Goal: Information Seeking & Learning: Learn about a topic

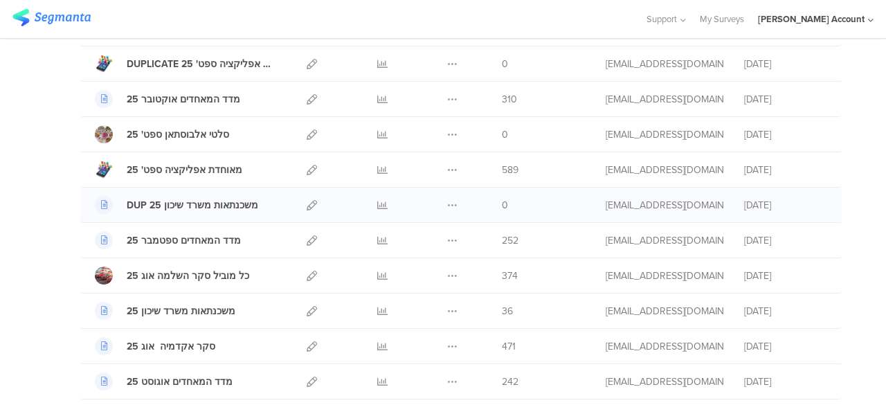
scroll to position [138, 0]
click at [377, 168] on icon at bounding box center [382, 170] width 10 height 10
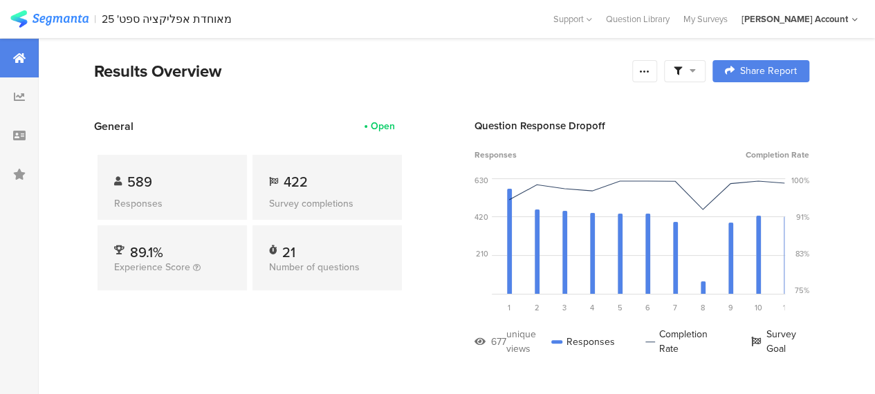
click at [706, 74] on div at bounding box center [685, 71] width 42 height 22
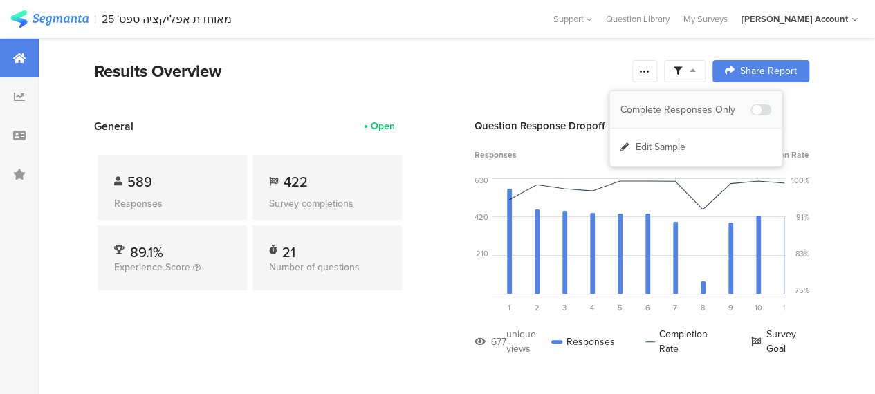
click at [707, 113] on div "Complete Responses Only" at bounding box center [686, 110] width 130 height 14
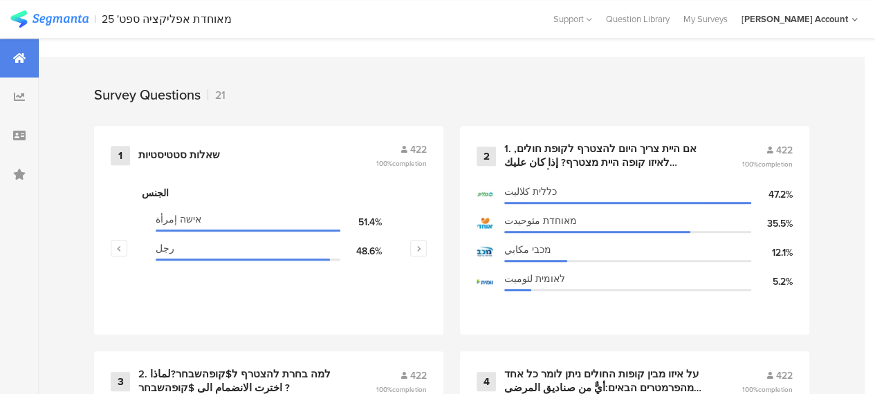
scroll to position [554, 0]
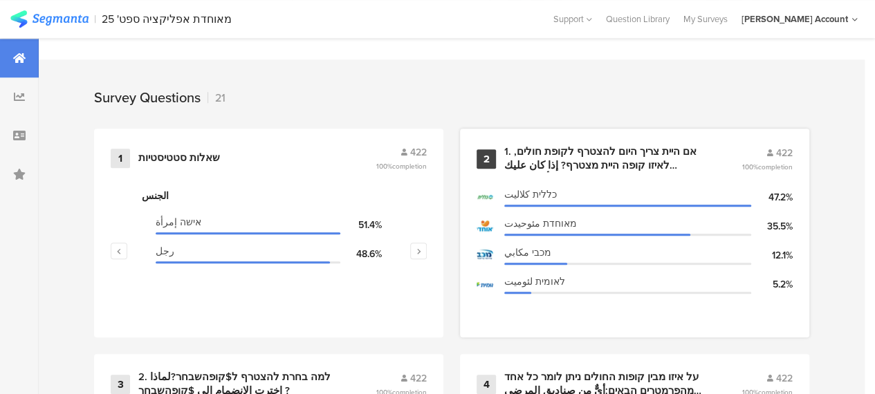
click at [566, 167] on div "1. אם היית צריך היום להצטרף לקופת חולים, לאיזו קופה היית מצטרף? إذا كان عليك ال…" at bounding box center [606, 158] width 204 height 27
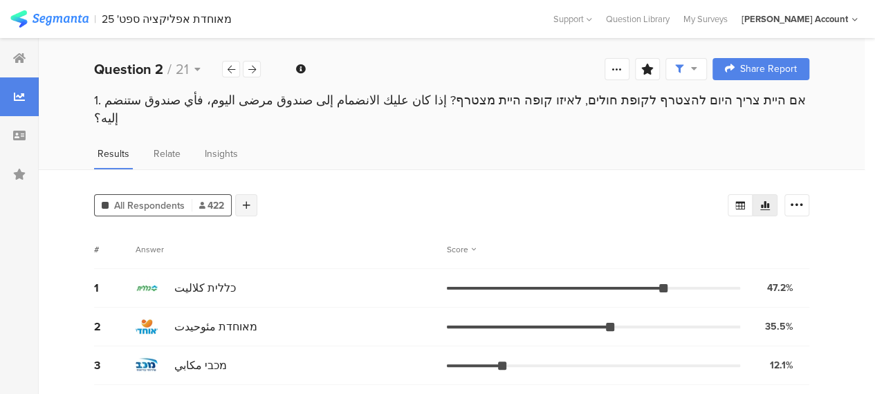
click at [246, 201] on icon at bounding box center [247, 206] width 8 height 10
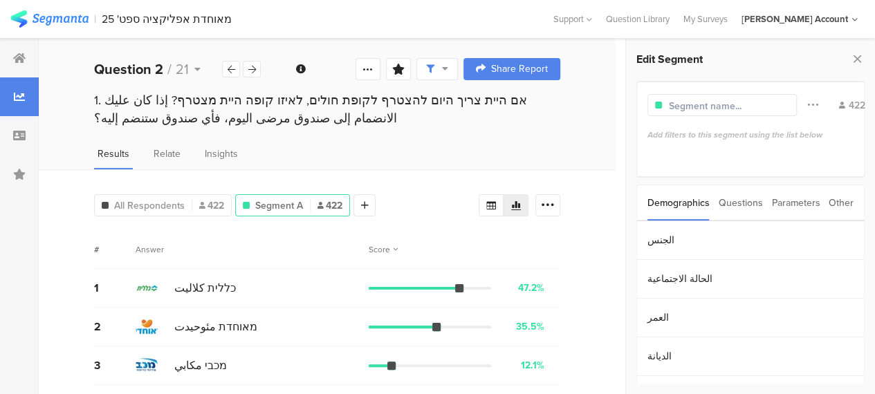
click at [843, 199] on div "Other" at bounding box center [841, 202] width 25 height 35
click at [680, 241] on section "Time Range" at bounding box center [750, 240] width 227 height 39
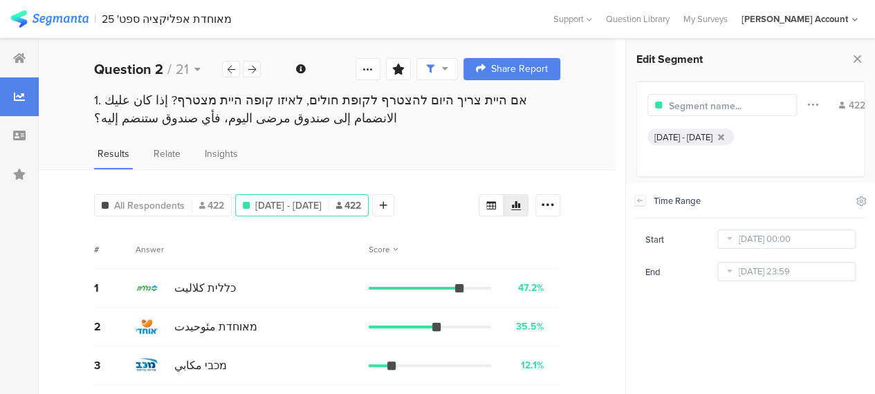
click at [731, 272] on icon at bounding box center [729, 272] width 17 height 22
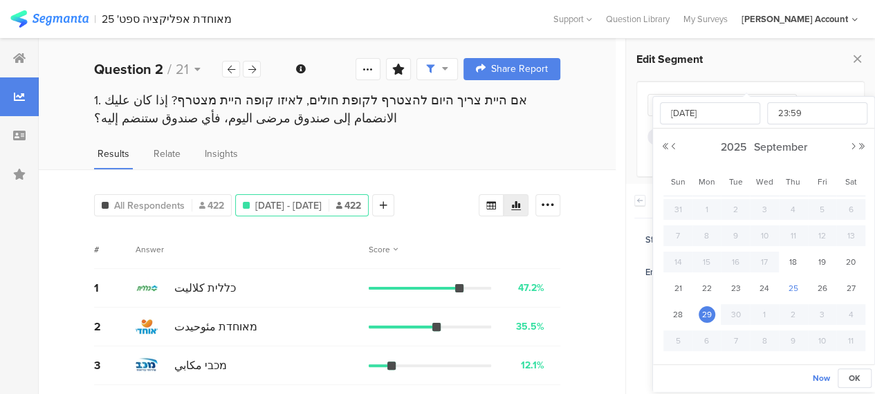
click at [792, 287] on span "25" at bounding box center [793, 288] width 17 height 17
type input "Sep 25 2025 23:59"
type input "Sep 25 2025"
click at [763, 289] on span "24" at bounding box center [764, 288] width 17 height 17
type input "Sep 24 2025 23:59"
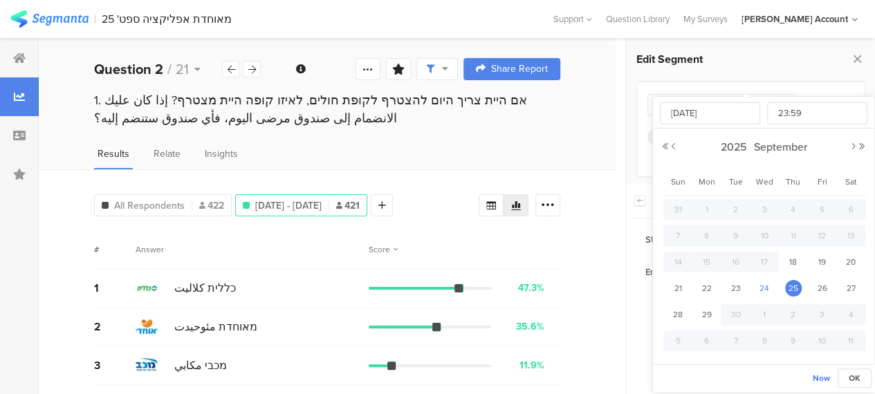
type input "Sep 24 2025"
click at [735, 286] on span "23" at bounding box center [735, 288] width 17 height 17
type input "Sep 23 2025 23:59"
type input "Sep 23 2025"
click at [706, 286] on span "22" at bounding box center [707, 288] width 17 height 17
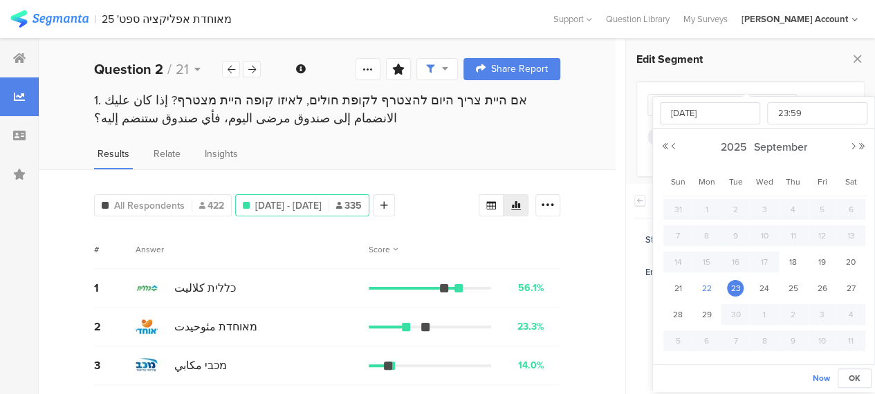
type input "Sep 22 2025 23:59"
type input "Sep 22 2025"
click at [601, 235] on div "All Respondents 422 Sep 18, 2025 - Sep 22, 2025 313 Add Segment Segment markers…" at bounding box center [327, 302] width 577 height 265
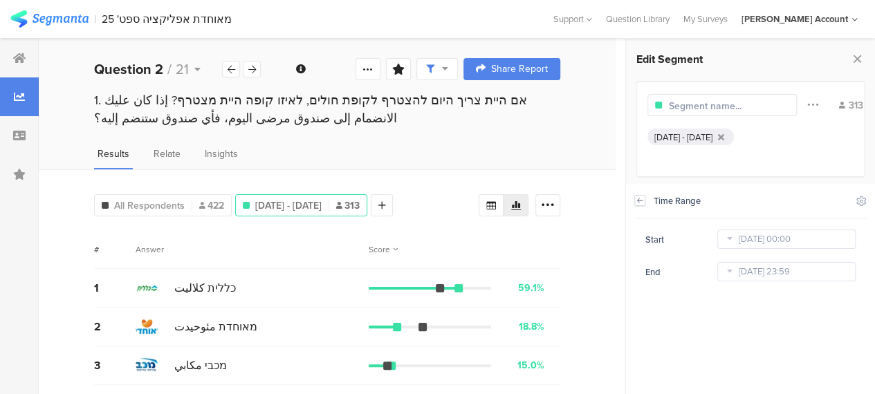
click at [638, 199] on icon at bounding box center [640, 200] width 10 height 11
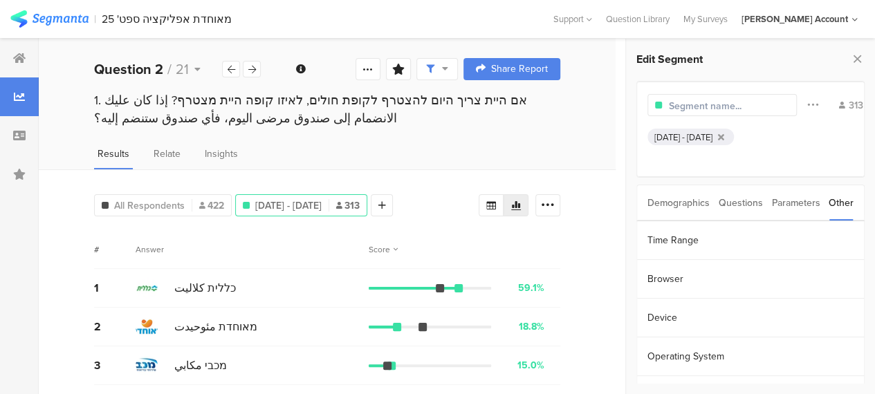
click at [738, 207] on div "Questions" at bounding box center [741, 202] width 44 height 35
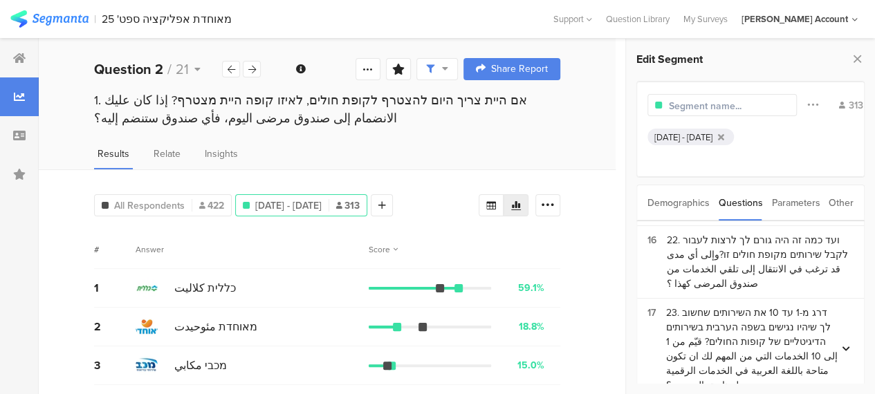
scroll to position [1171, 0]
click at [8, 57] on div at bounding box center [19, 58] width 39 height 39
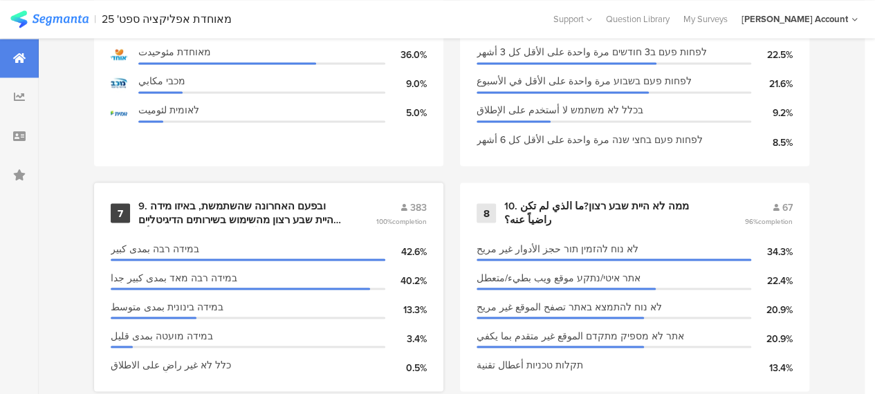
scroll to position [1245, 0]
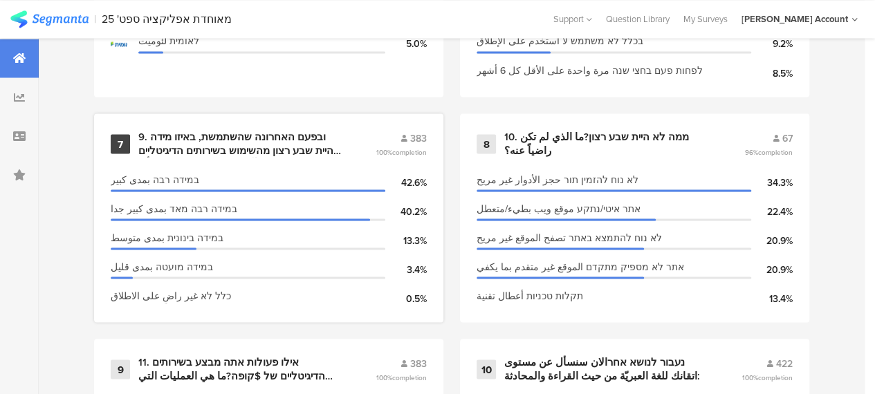
click at [242, 152] on div "9. ובפעם האחרונה שהשתמשת, באיזו מידה היית שבע רצון מהשימוש בשירותים הדיגיטליים …" at bounding box center [240, 143] width 204 height 27
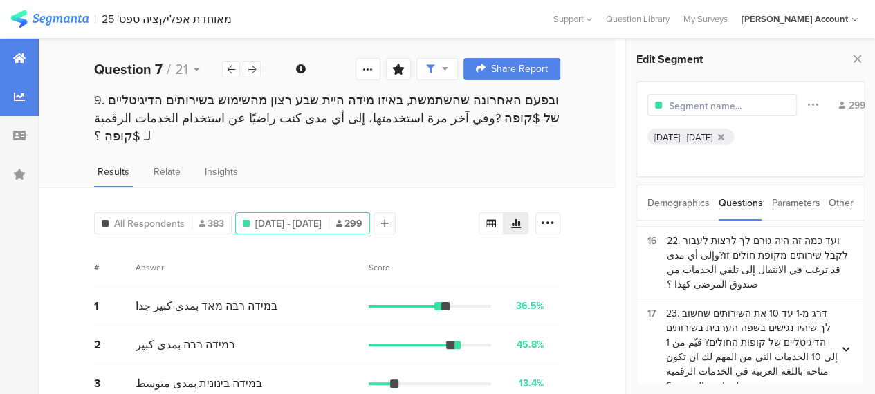
click at [21, 57] on icon at bounding box center [19, 58] width 12 height 11
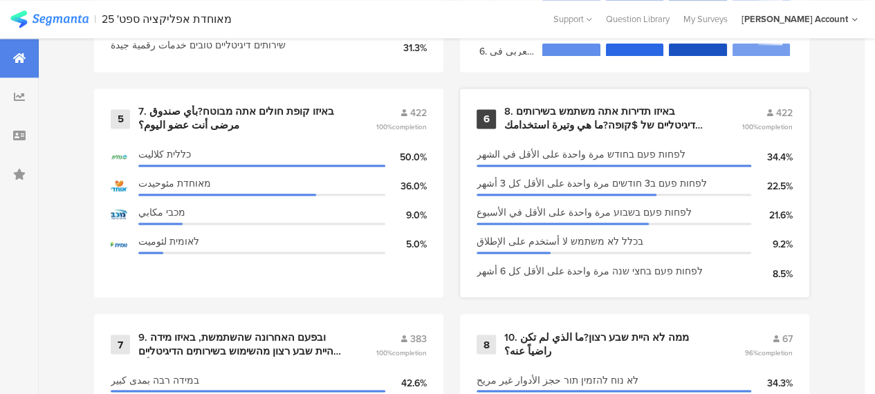
scroll to position [1038, 0]
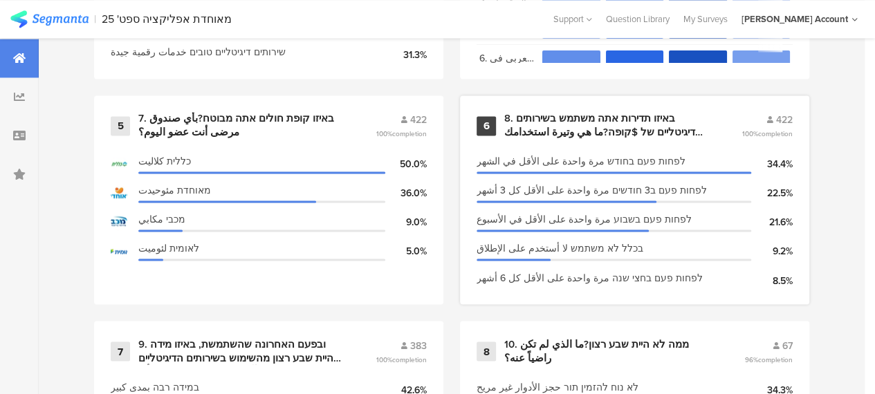
click at [617, 127] on div "8. באיזו תדירות אתה משתמש בשירותים הדיגיטליים של $קופה?ما هي وتيرة استخدامك للخ…" at bounding box center [606, 125] width 204 height 27
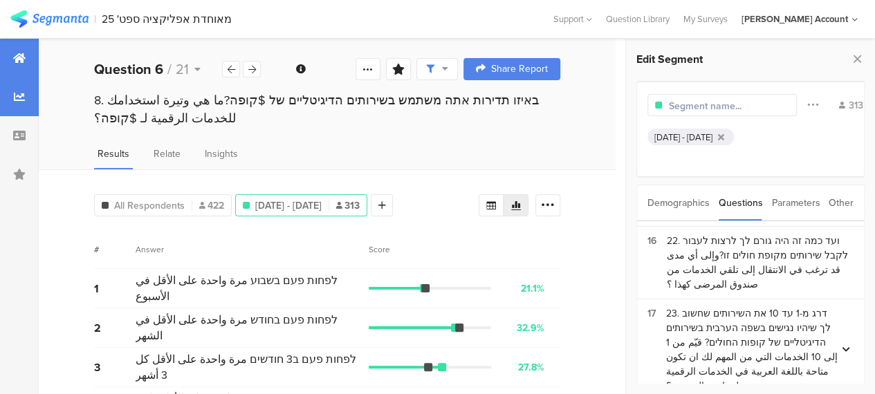
click at [21, 57] on icon at bounding box center [19, 58] width 12 height 11
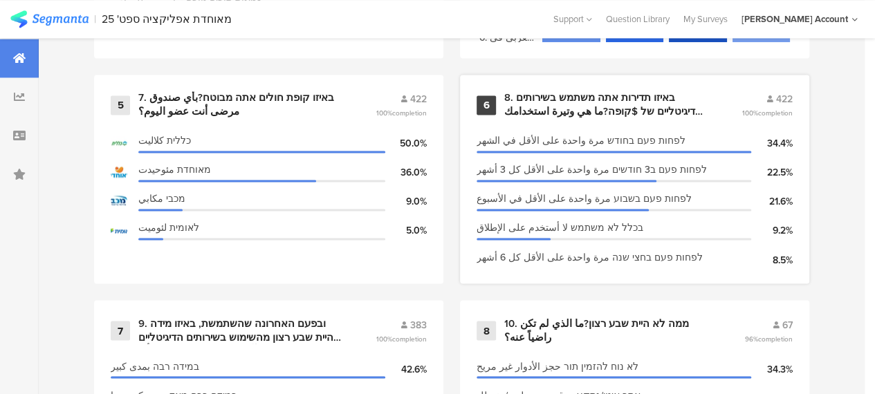
scroll to position [1038, 0]
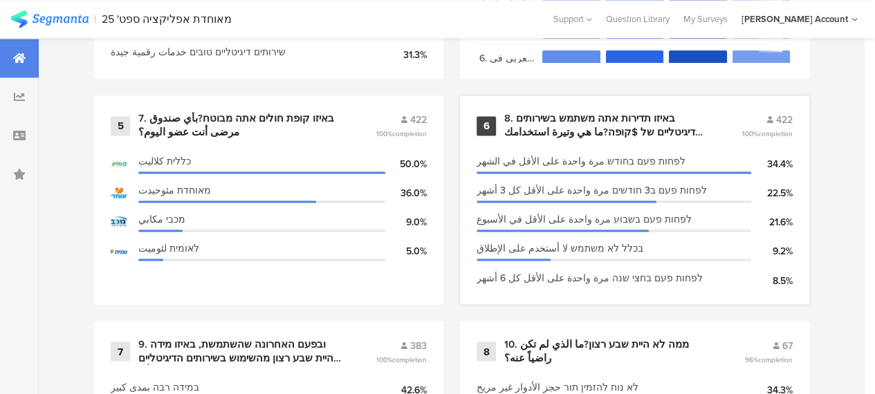
click at [570, 127] on div "8. באיזו תדירות אתה משתמש בשירותים הדיגיטליים של $קופה?ما هي وتيرة استخدامك للخ…" at bounding box center [606, 125] width 204 height 27
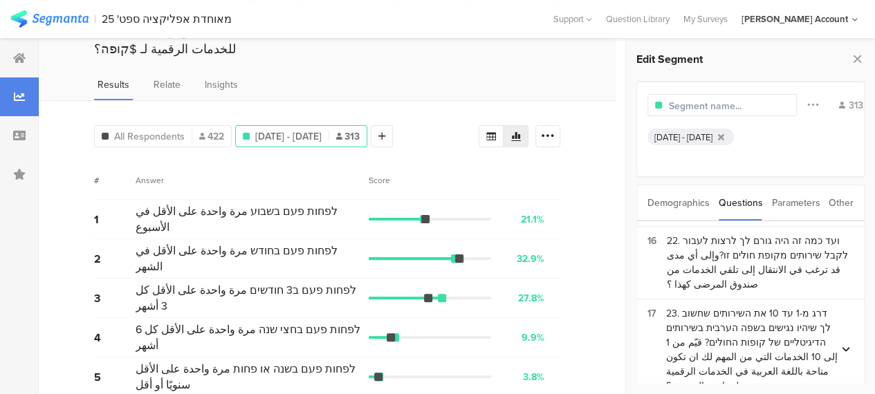
scroll to position [116, 0]
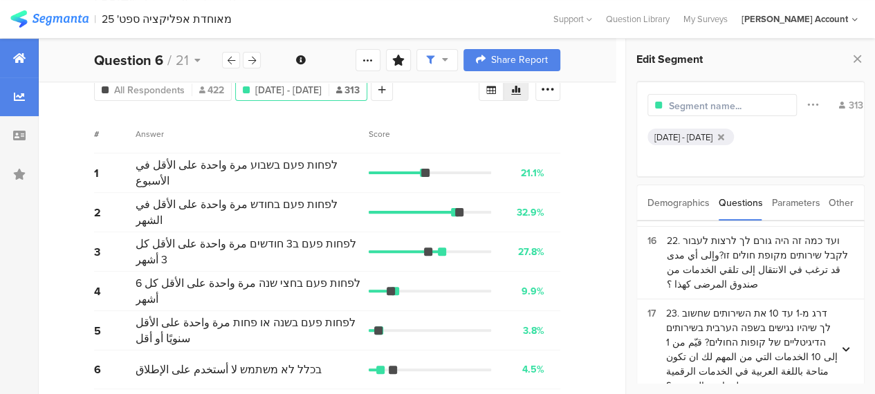
click at [17, 59] on icon at bounding box center [19, 58] width 12 height 11
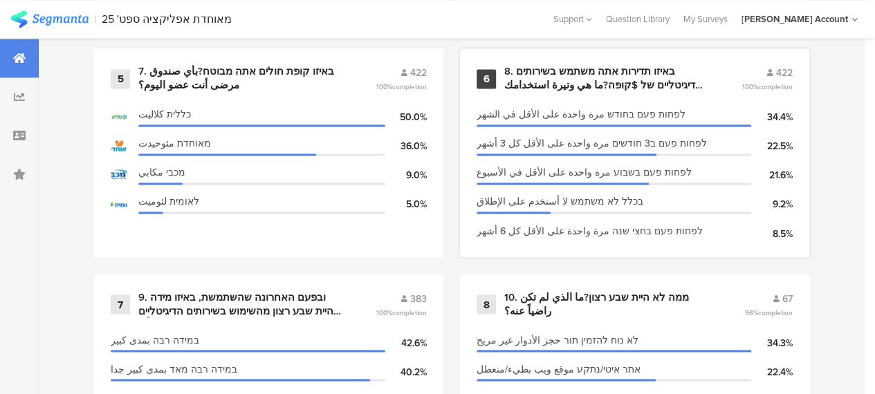
scroll to position [1107, 0]
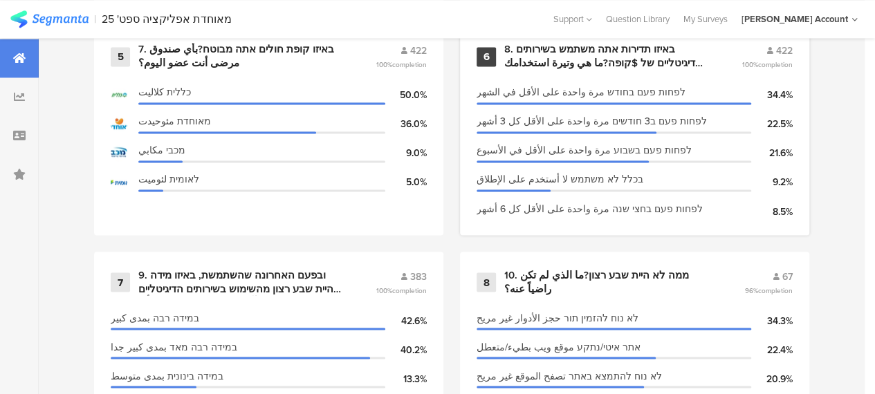
click at [552, 64] on div "8. באיזו תדירות אתה משתמש בשירותים הדיגיטליים של $קופה?ما هي وتيرة استخدامك للخ…" at bounding box center [606, 56] width 204 height 27
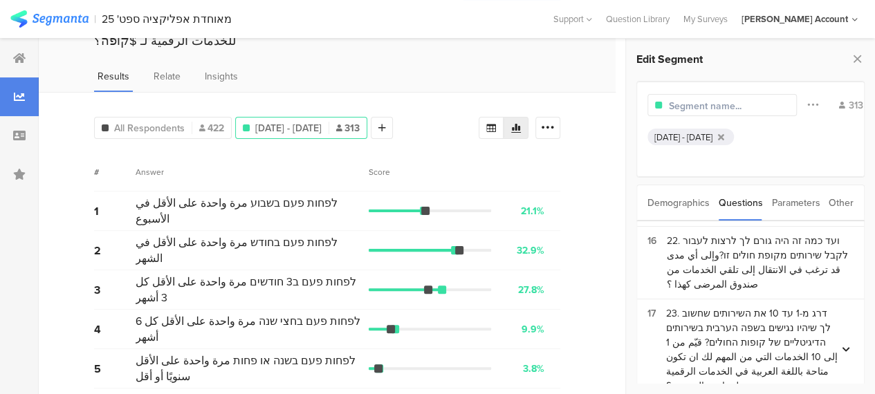
scroll to position [46, 0]
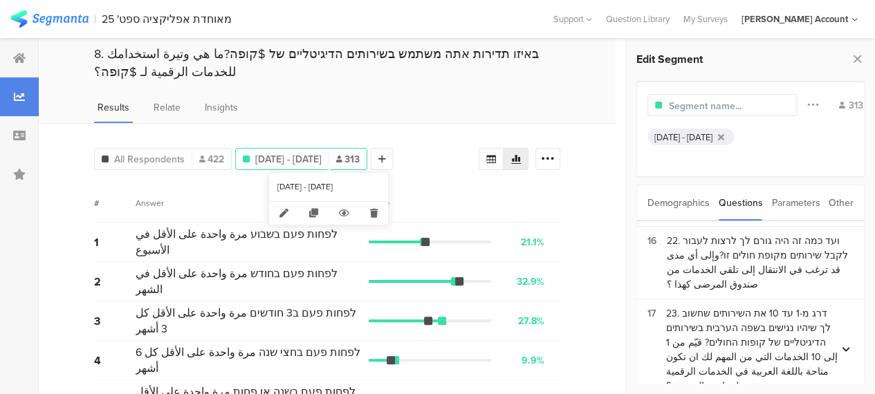
click at [322, 161] on span "Sep 18, 2025 - Sep 22, 2025" at bounding box center [288, 159] width 66 height 15
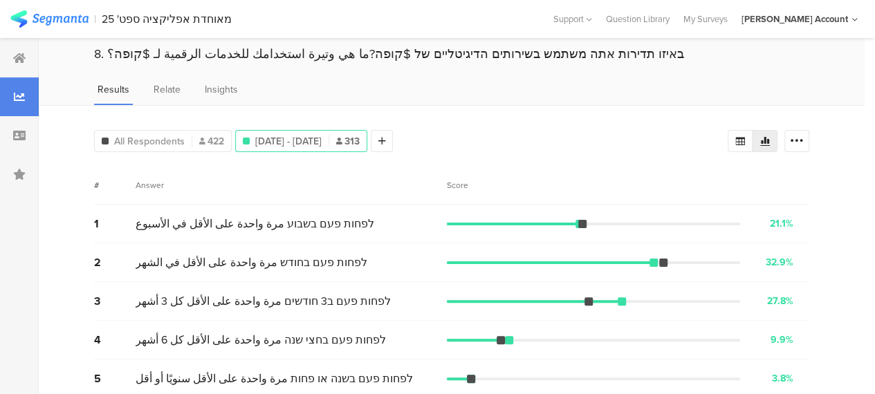
scroll to position [98, 0]
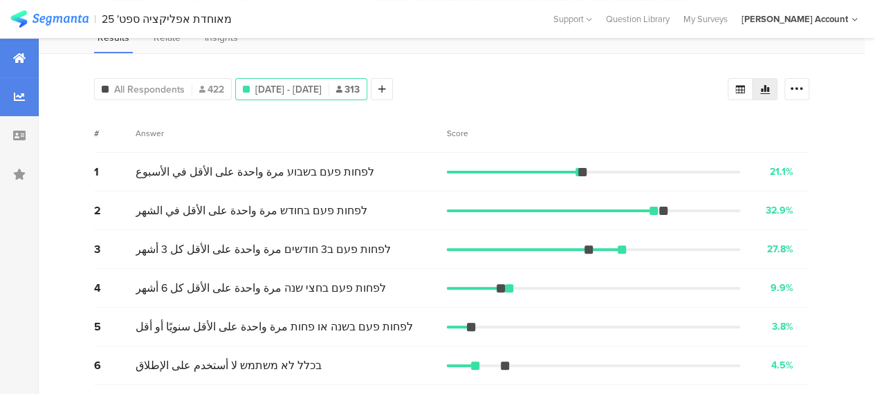
click at [29, 59] on div at bounding box center [19, 58] width 39 height 39
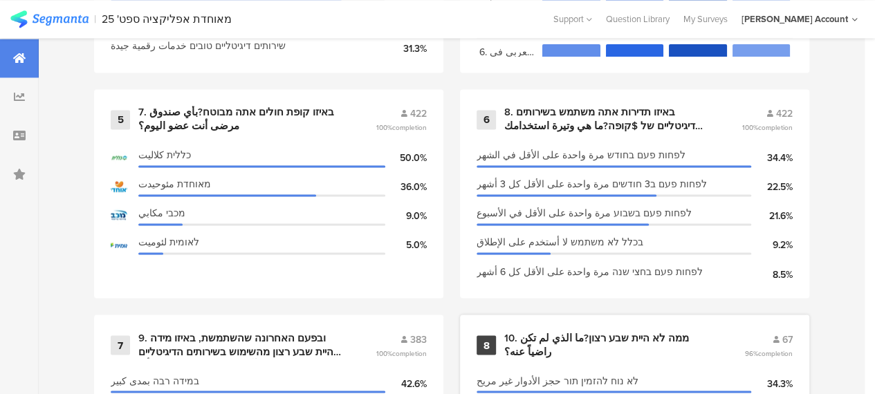
scroll to position [1038, 0]
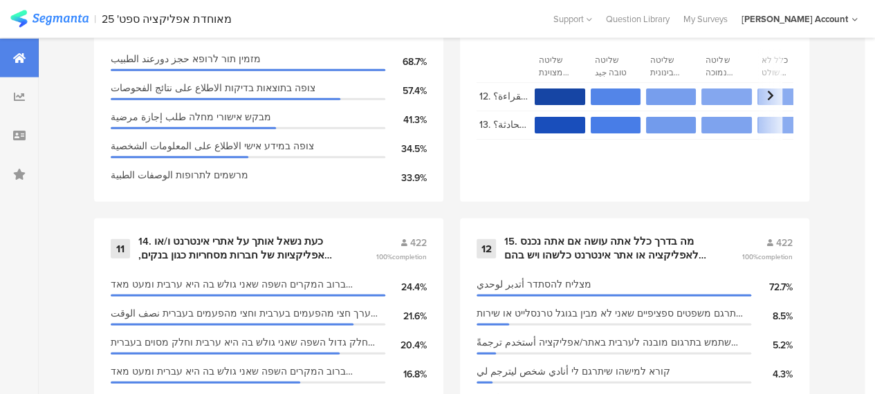
scroll to position [1522, 0]
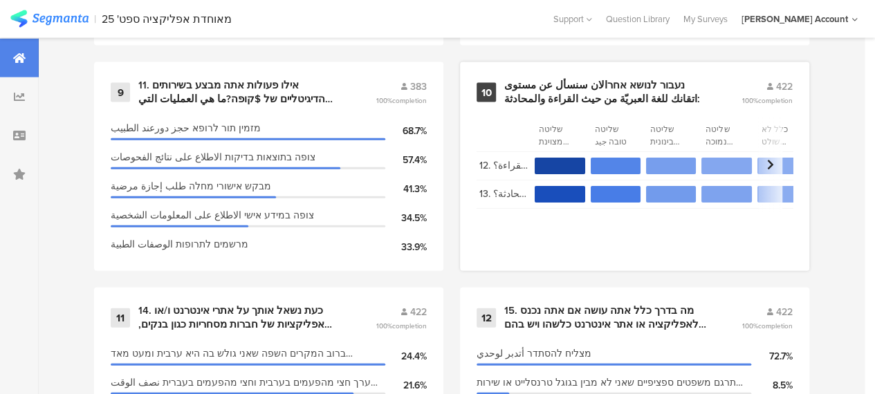
click at [540, 92] on div "נעבור לנושא אחרالان سنسأل عن مستوى اتقانك للغة العبريّة من حيث القراءة والمحادث…" at bounding box center [606, 92] width 204 height 27
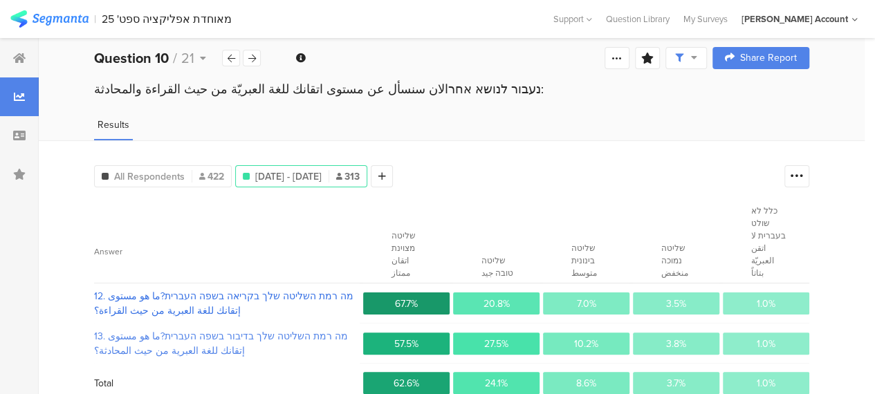
scroll to position [22, 0]
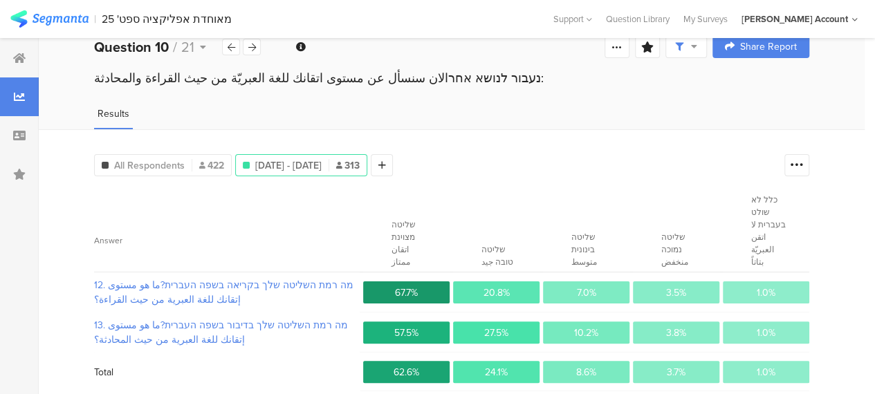
click at [536, 179] on div "All Respondents 422 Sep 18, 2025 - Sep 22, 2025 313 Add Segment Confidence inte…" at bounding box center [452, 272] width 826 height 286
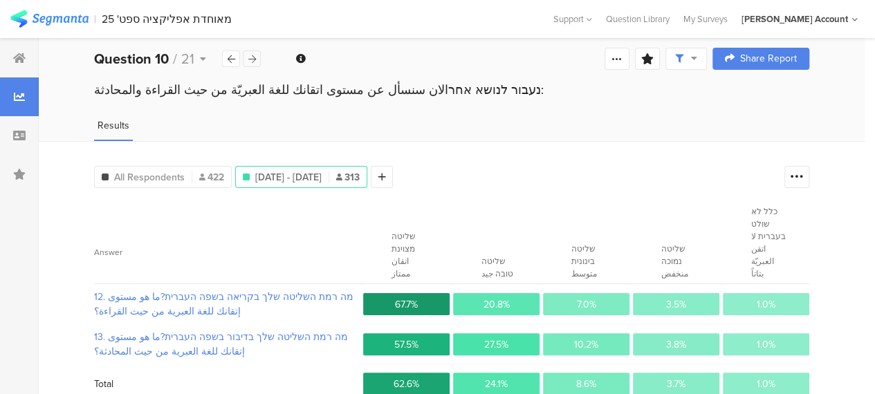
scroll to position [0, 0]
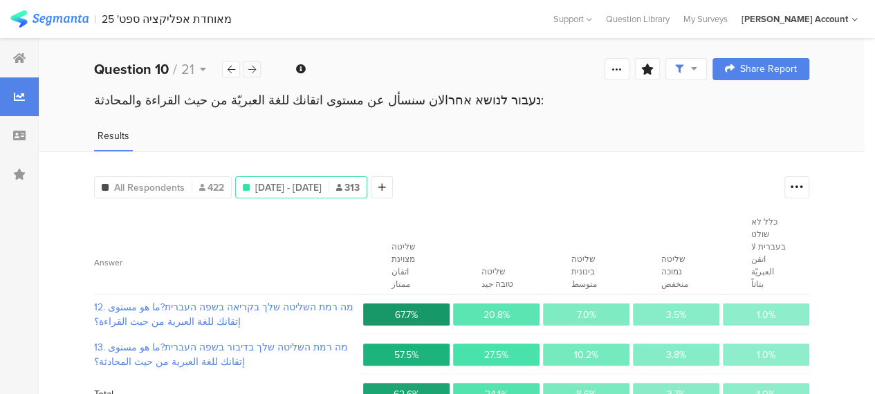
click at [252, 72] on icon at bounding box center [252, 69] width 8 height 9
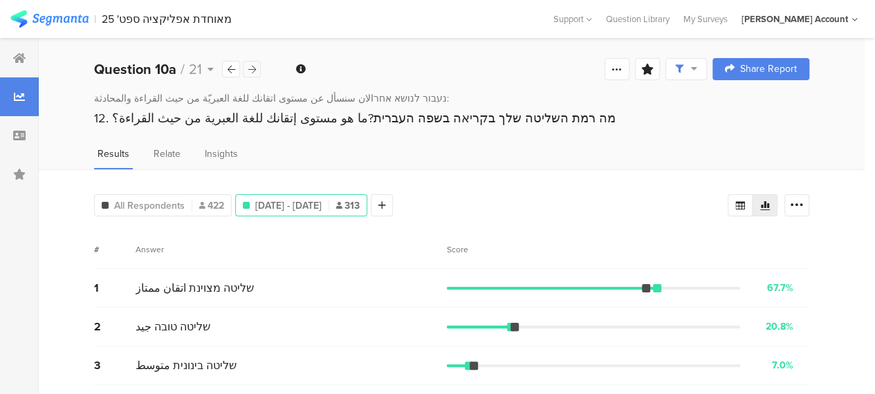
click at [252, 72] on icon at bounding box center [252, 69] width 8 height 9
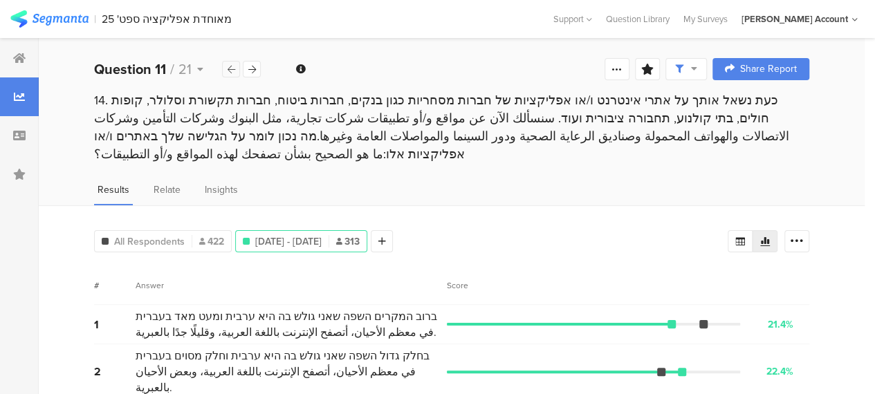
click at [230, 71] on icon at bounding box center [232, 69] width 8 height 9
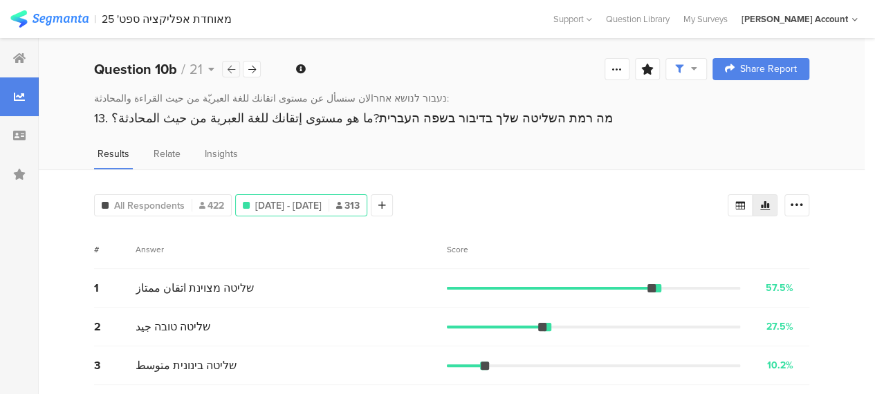
click at [230, 71] on icon at bounding box center [232, 69] width 8 height 9
click at [258, 69] on div at bounding box center [252, 69] width 18 height 17
click at [526, 151] on div "Results Relate Insights" at bounding box center [452, 158] width 826 height 23
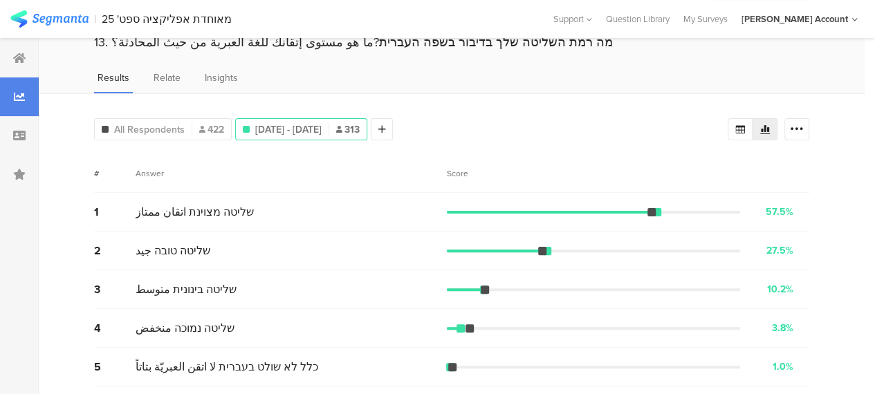
scroll to position [77, 0]
click at [15, 57] on icon at bounding box center [19, 58] width 12 height 11
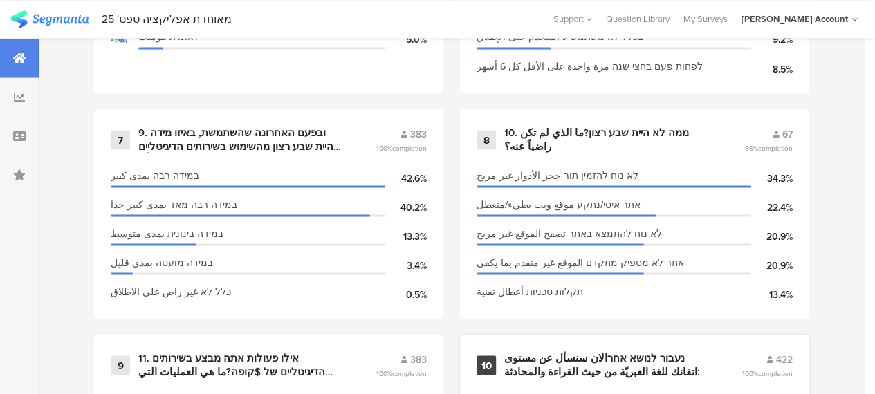
scroll to position [1453, 0]
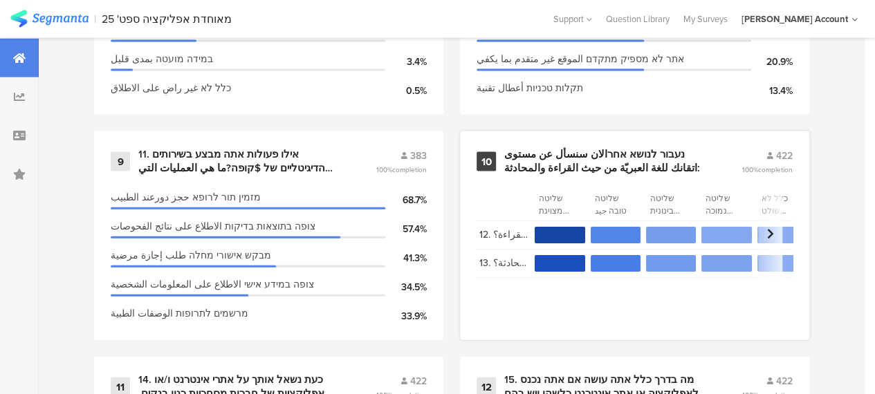
click at [565, 161] on div "נעבור לנושא אחרالان سنسأل عن مستوى اتقانك للغة العبريّة من حيث القراءة والمحادث…" at bounding box center [606, 161] width 204 height 27
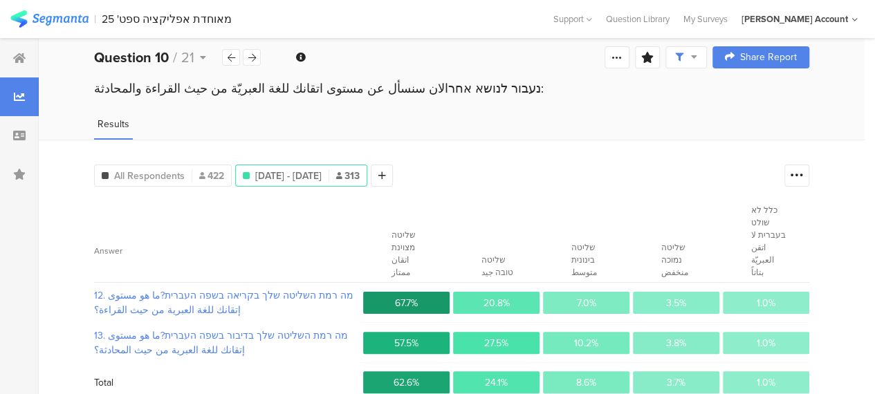
scroll to position [22, 0]
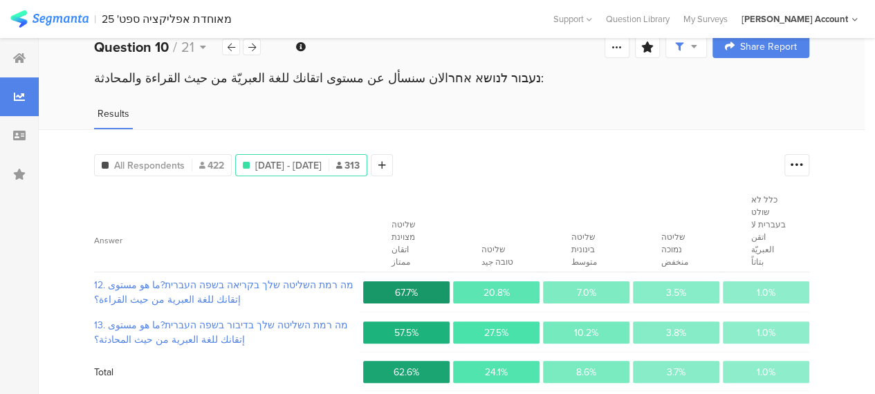
click at [507, 313] on div "13. מה רמת השליטה שלך בדיבור בשפה העברית?ما هو مستوى إتقانك للغة العبرية من حيث…" at bounding box center [451, 333] width 715 height 40
click at [596, 313] on div "13. מה רמת השליטה שלך בדיבור בשפה העברית?ما هو مستوى إتقانك للغة العبرية من حيث…" at bounding box center [451, 333] width 715 height 40
click at [386, 165] on icon at bounding box center [382, 166] width 8 height 10
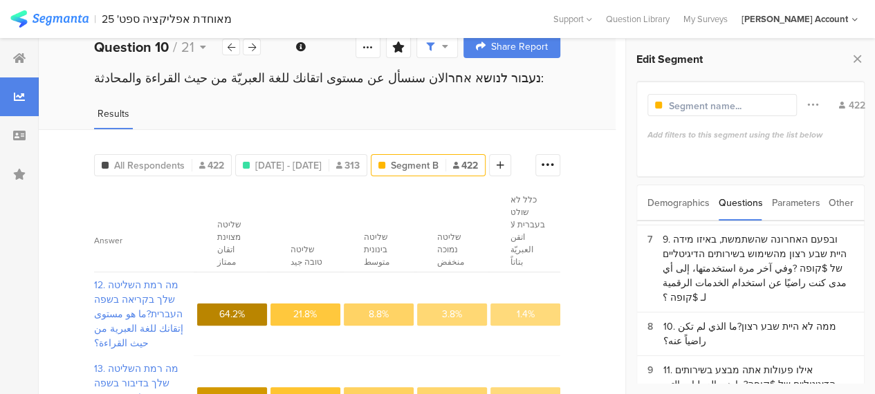
scroll to position [341, 0]
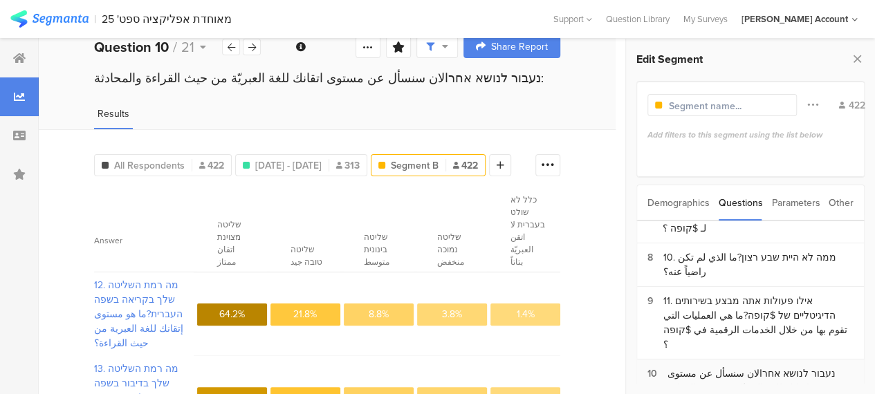
click at [697, 367] on div "נעבור לנושא אחרالان سنسأل عن مستوى اتقانك للغة العبريّة من حيث القراءة والمحادث…" at bounding box center [754, 389] width 172 height 44
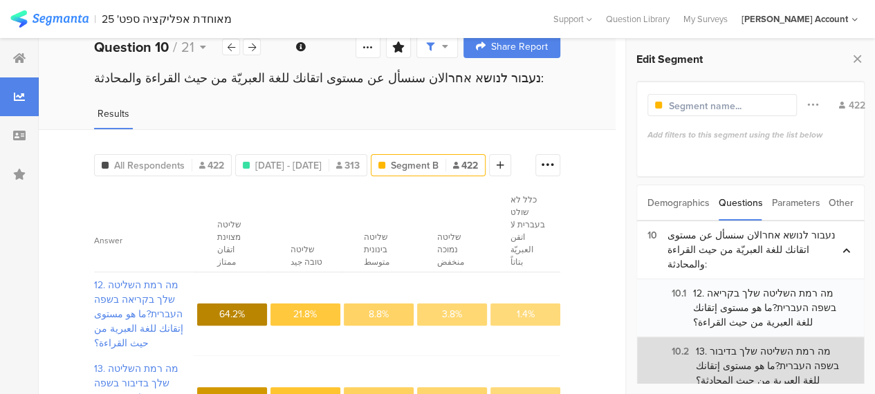
click at [736, 345] on div "10.2 13. מה רמת השליטה שלך בדיבור בשפה העברית?ما هو مستوى إتقانك للغة العبرية م…" at bounding box center [751, 367] width 206 height 44
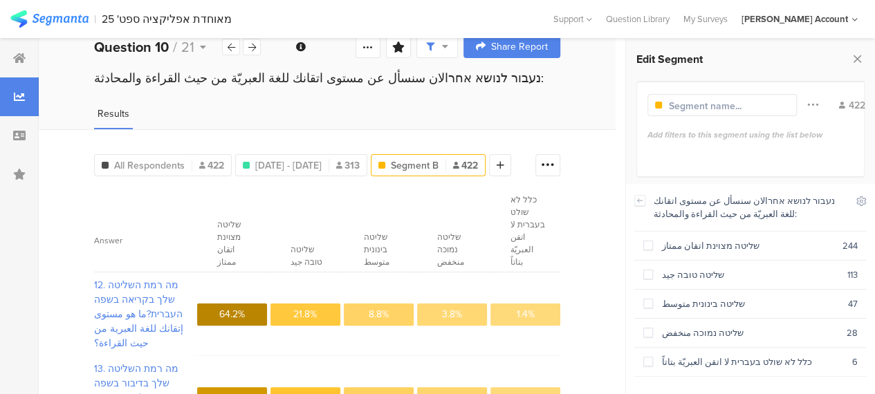
click at [614, 199] on div "All Respondents 422 Sep 18, 2025 - Sep 22, 2025 313 Segment B 422 Add Segment C…" at bounding box center [327, 316] width 577 height 374
click at [637, 199] on icon at bounding box center [640, 200] width 10 height 11
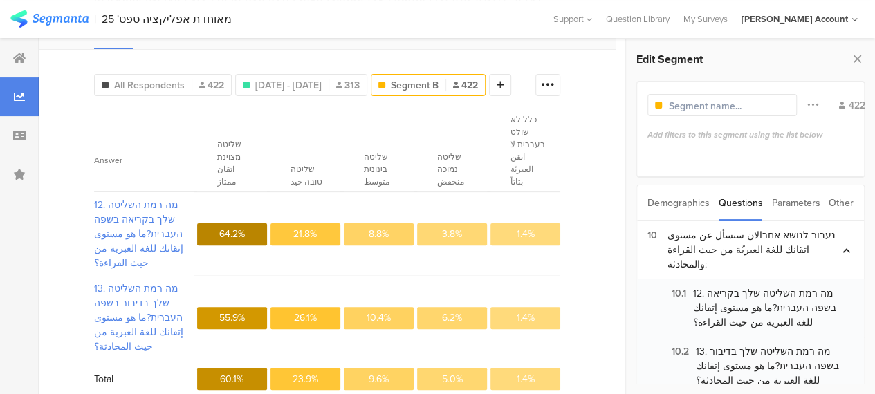
scroll to position [105, 0]
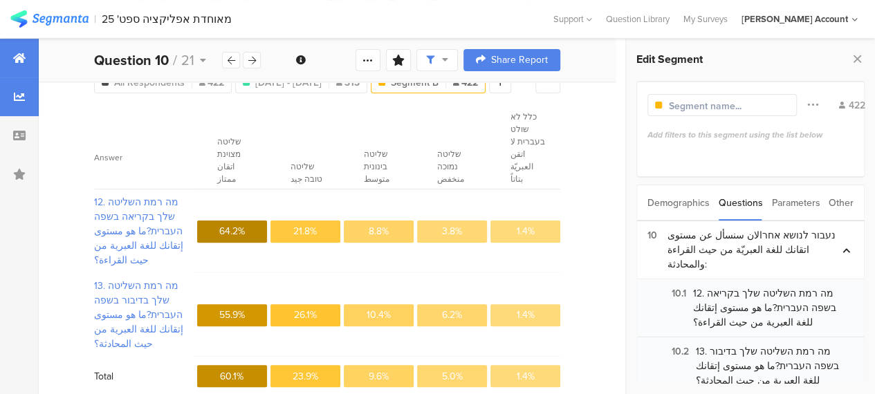
click at [19, 55] on icon at bounding box center [19, 58] width 12 height 11
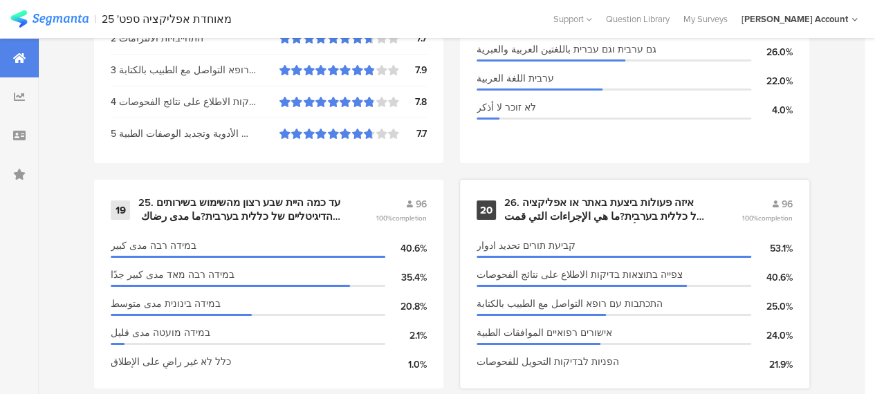
scroll to position [2443, 0]
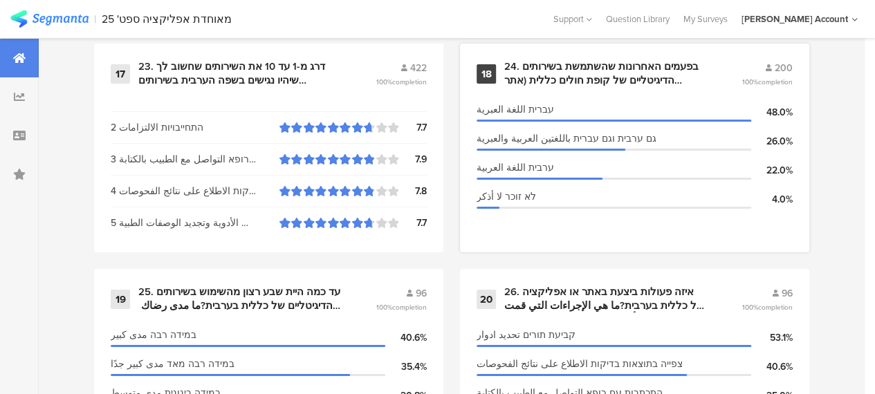
click at [565, 84] on div "24. בפעמים האחרונות שהשתמשת בשירותים הדיגיטליים של קופת חולים כללית (אתר האינטר…" at bounding box center [606, 73] width 204 height 27
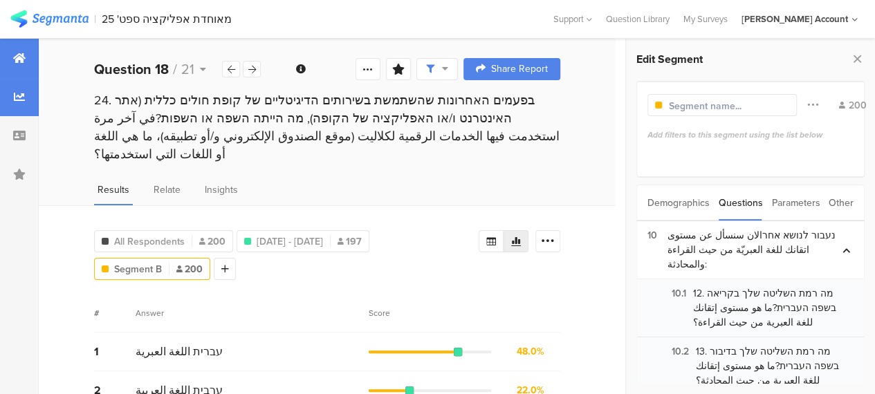
click at [21, 56] on icon at bounding box center [19, 58] width 12 height 11
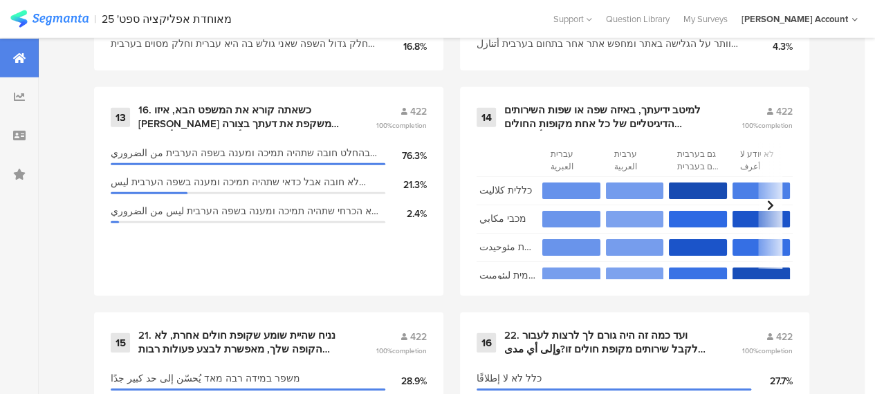
scroll to position [1937, 0]
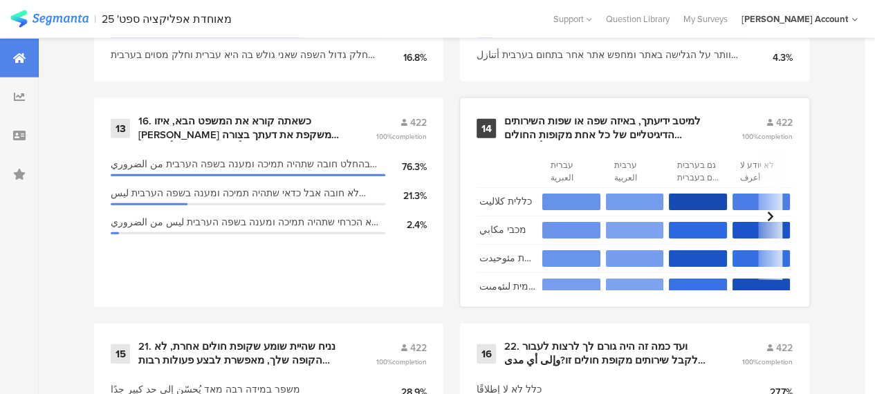
click at [540, 140] on div "למיטב ידיעתך, באיזה שפה או שפות השירותים הדיגיטליים של כל אחת מקופות החולים הבא…" at bounding box center [606, 128] width 204 height 27
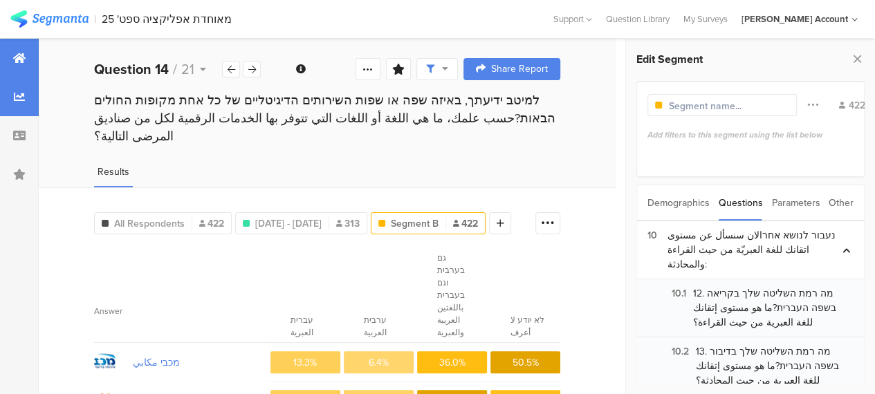
click at [26, 50] on div at bounding box center [19, 58] width 39 height 39
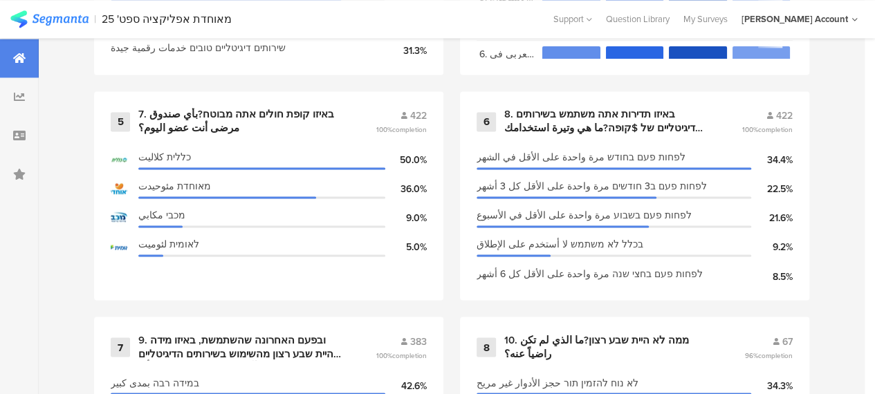
scroll to position [969, 0]
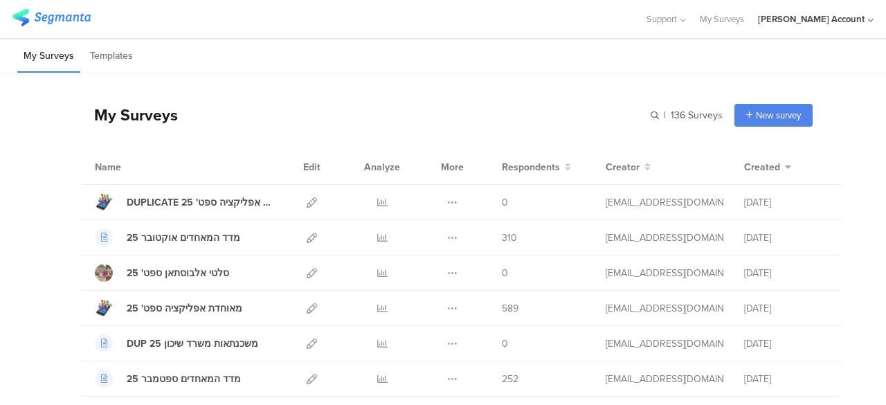
click at [452, 104] on div "My Surveys | 136 Surveys New survey Start from scratch Choose from templates" at bounding box center [446, 114] width 732 height 55
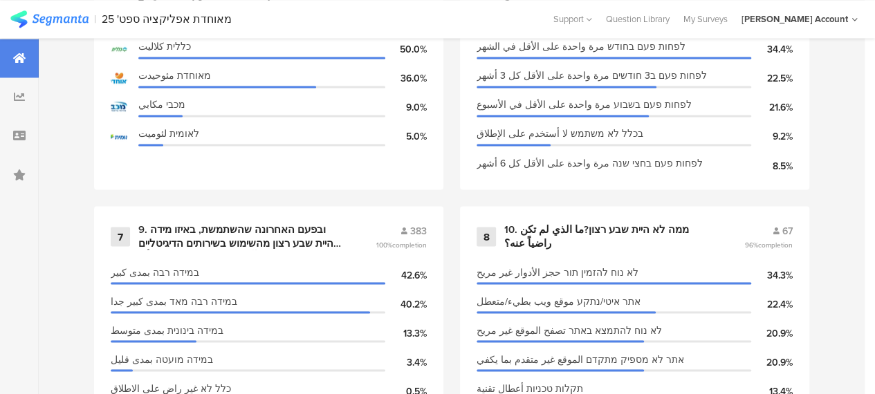
scroll to position [830, 0]
